Goal: Information Seeking & Learning: Learn about a topic

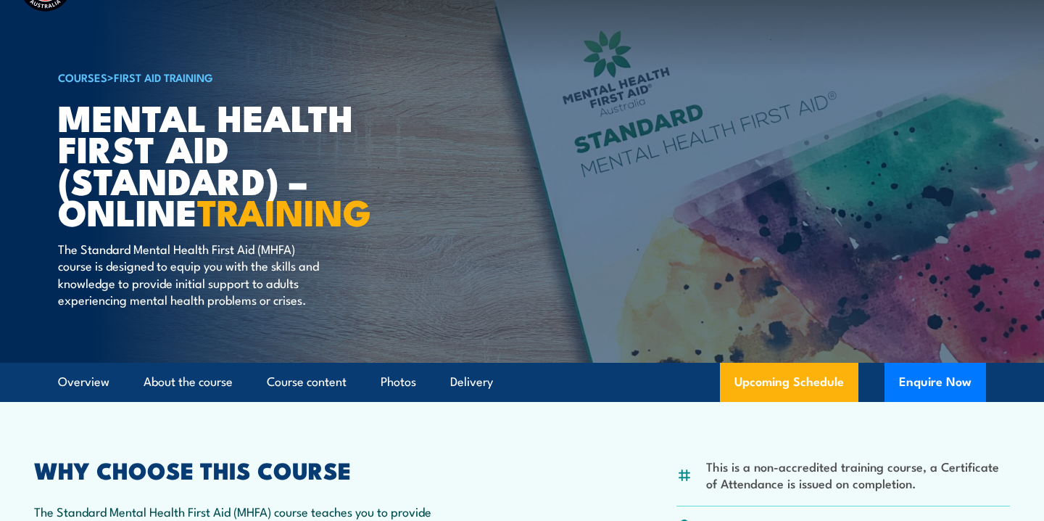
scroll to position [69, 0]
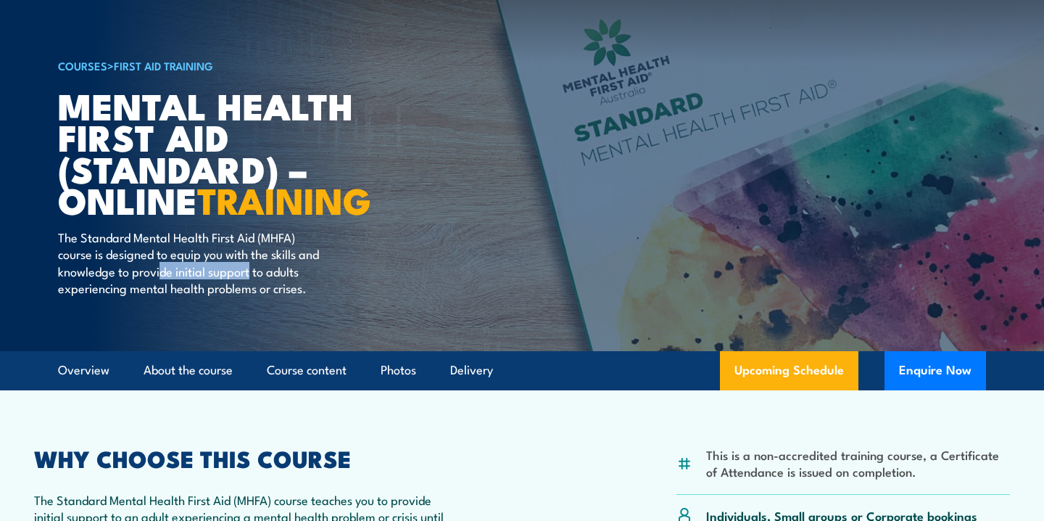
drag, startPoint x: 182, startPoint y: 264, endPoint x: 274, endPoint y: 263, distance: 92.1
click at [274, 263] on p "The Standard Mental Health First Aid (MHFA) course is designed to equip you wit…" at bounding box center [190, 262] width 265 height 68
drag, startPoint x: 274, startPoint y: 284, endPoint x: 239, endPoint y: 280, distance: 35.8
click at [239, 280] on p "The Standard Mental Health First Aid (MHFA) course is designed to equip you wit…" at bounding box center [190, 262] width 265 height 68
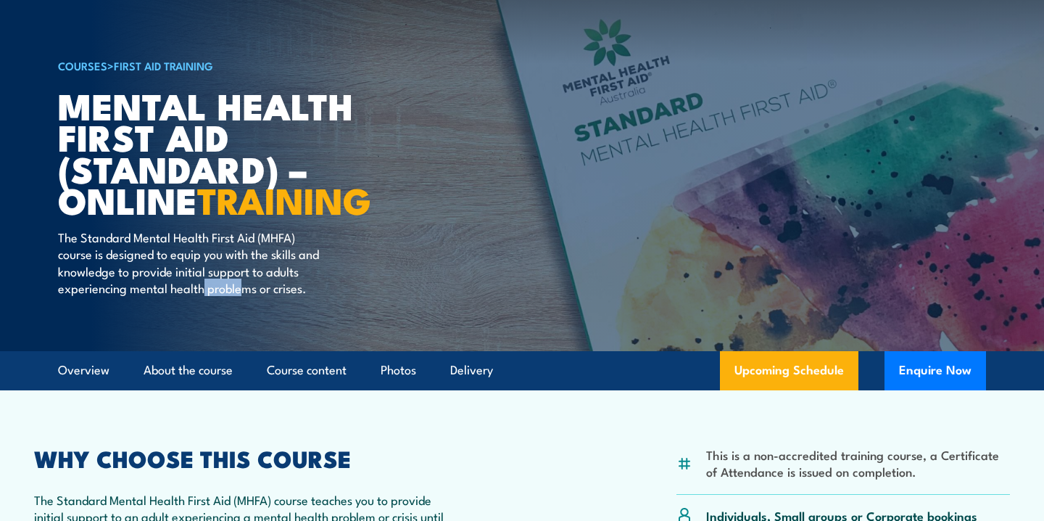
click at [239, 280] on p "The Standard Mental Health First Aid (MHFA) course is designed to equip you wit…" at bounding box center [190, 262] width 265 height 68
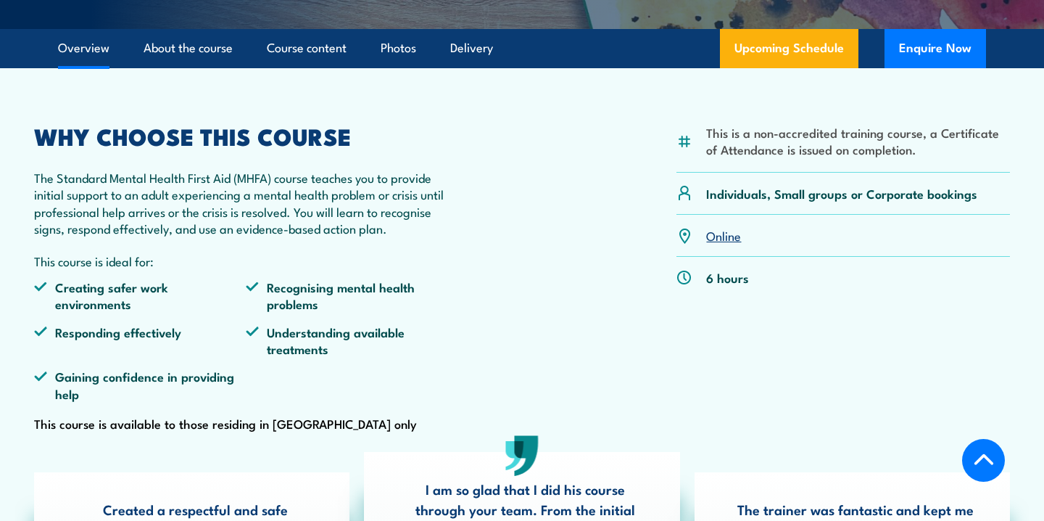
scroll to position [396, 0]
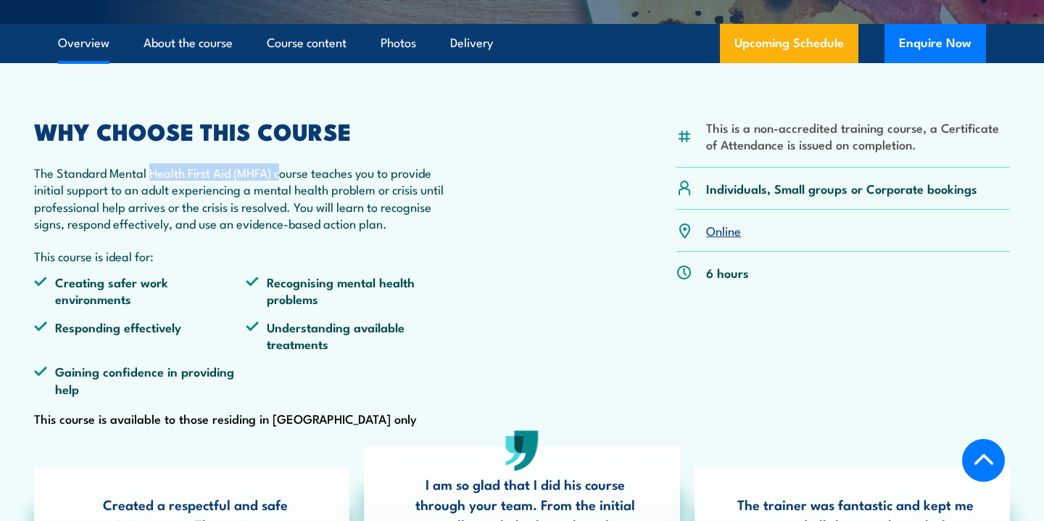
drag, startPoint x: 153, startPoint y: 191, endPoint x: 281, endPoint y: 196, distance: 127.7
click at [281, 196] on p "The Standard Mental Health First Aid (MHFA) course teaches you to provide initi…" at bounding box center [245, 198] width 423 height 68
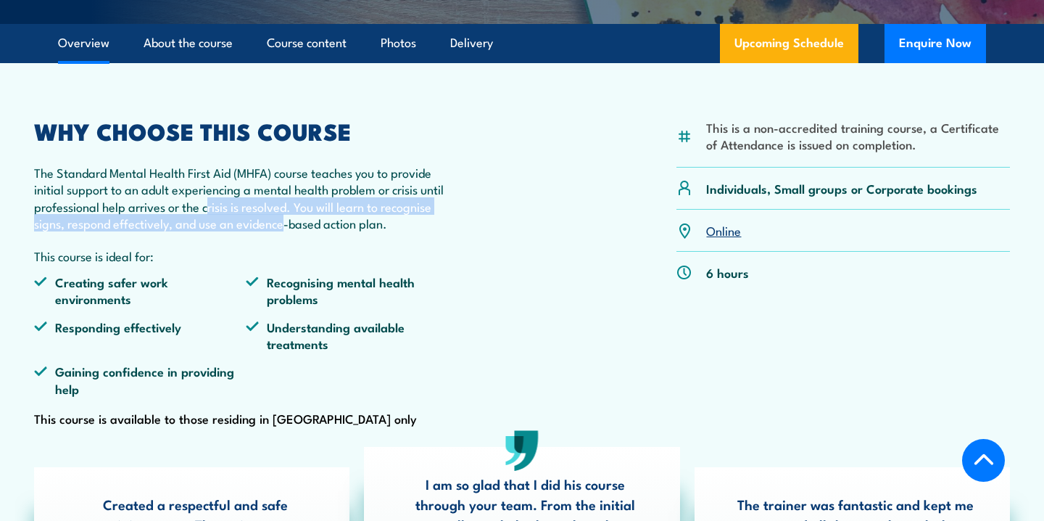
drag, startPoint x: 284, startPoint y: 246, endPoint x: 206, endPoint y: 215, distance: 84.3
click at [206, 215] on p "The Standard Mental Health First Aid (MHFA) course teaches you to provide initi…" at bounding box center [245, 198] width 423 height 68
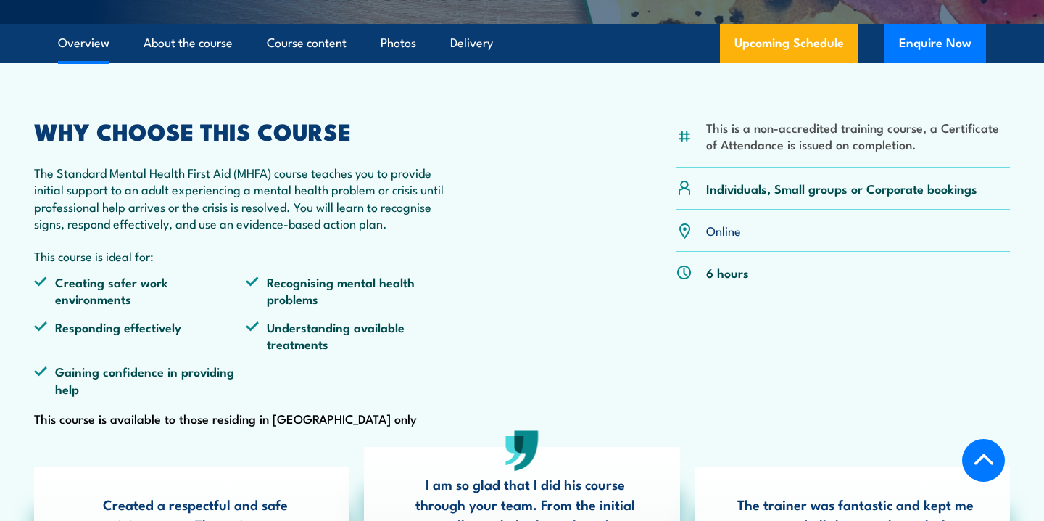
click at [206, 215] on p "The Standard Mental Health First Aid (MHFA) course teaches you to provide initi…" at bounding box center [245, 198] width 423 height 68
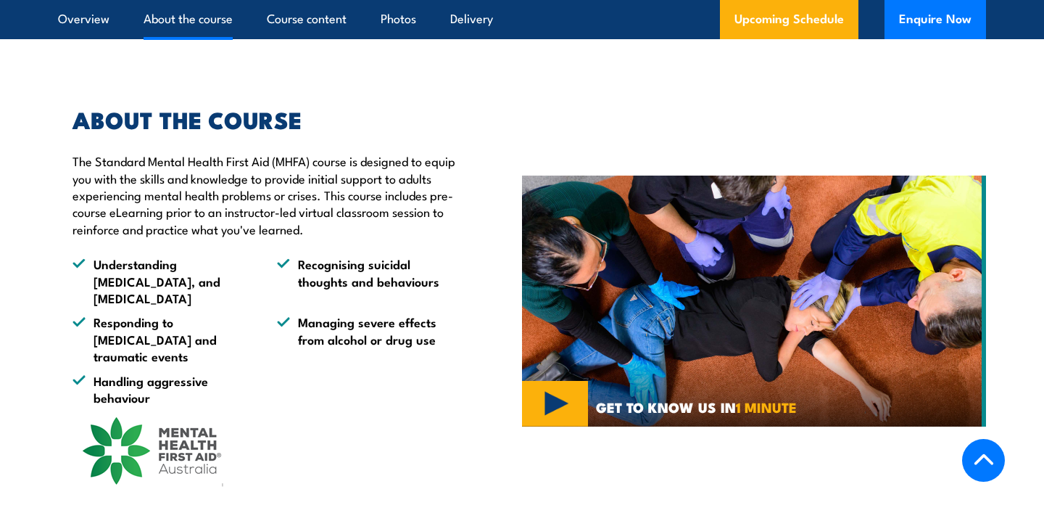
scroll to position [1042, 0]
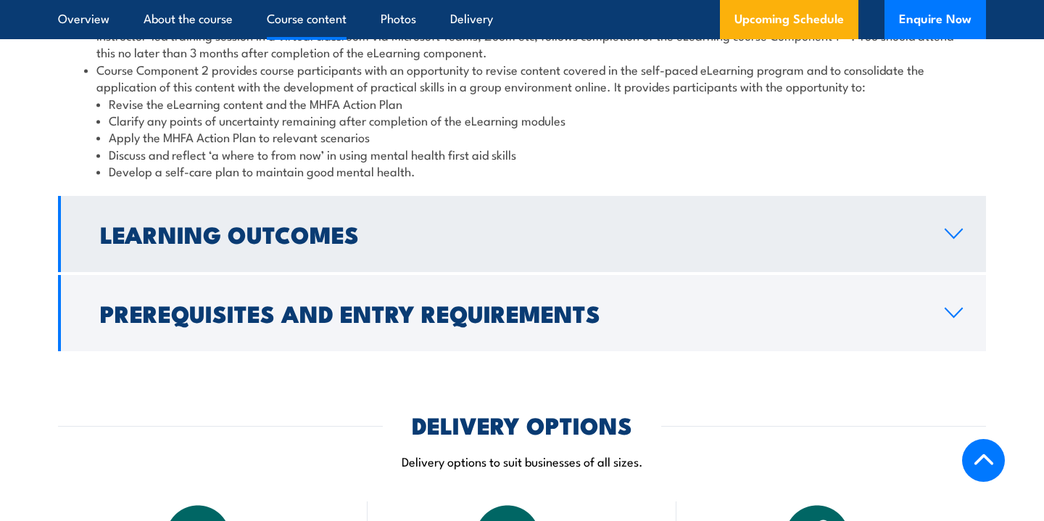
click at [708, 226] on link "Learning Outcomes" at bounding box center [522, 234] width 928 height 76
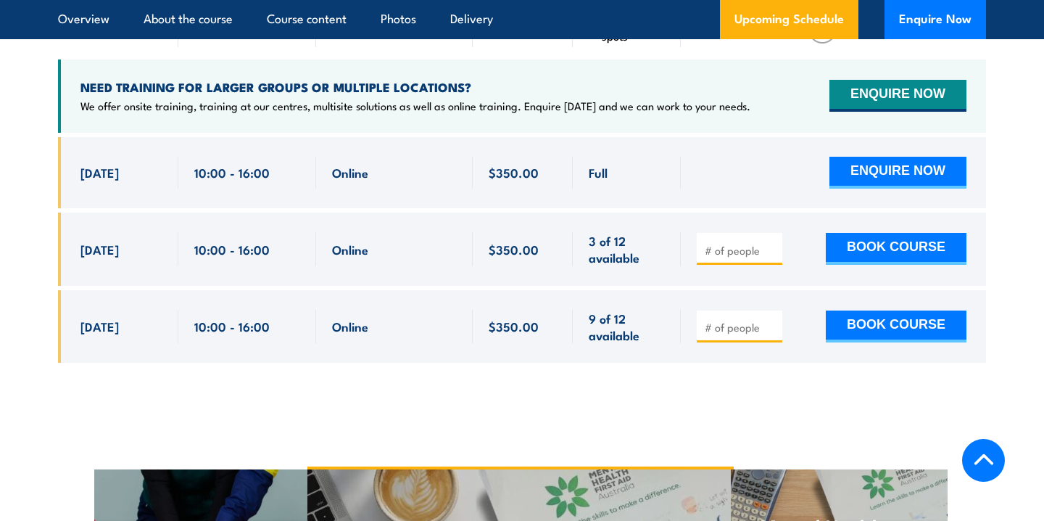
scroll to position [2689, 0]
